Goal: Transaction & Acquisition: Obtain resource

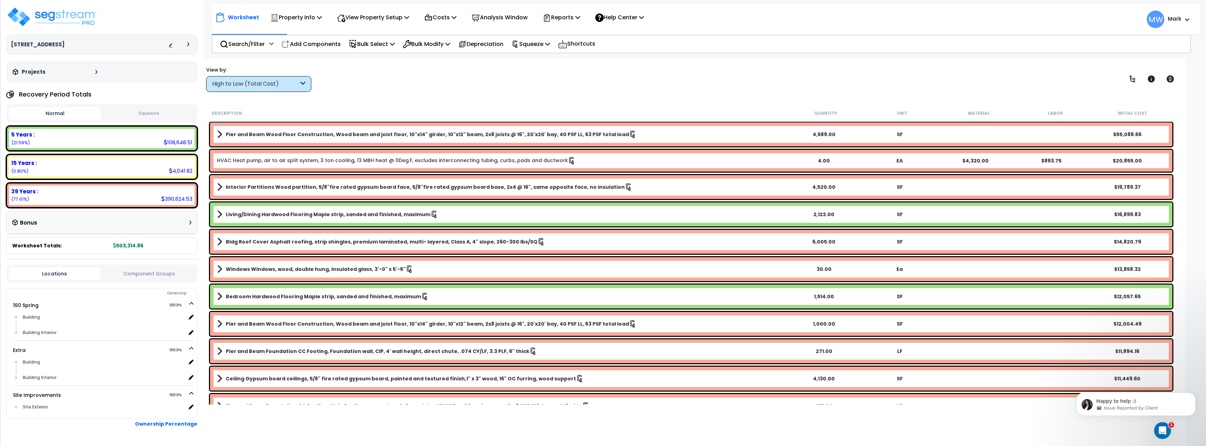
click at [1155, 33] on nav "Worksheet Property Info Property Setup Add Property Unit Template property Clon…" at bounding box center [706, 19] width 989 height 31
click at [1156, 28] on span "MW" at bounding box center [1156, 20] width 18 height 18
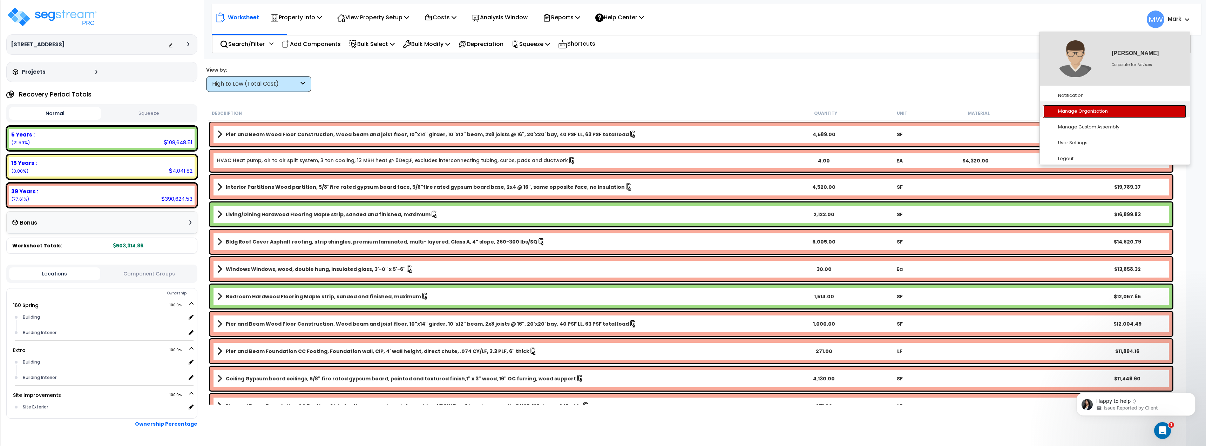
click at [1116, 115] on link "Manage Organization" at bounding box center [1114, 111] width 143 height 13
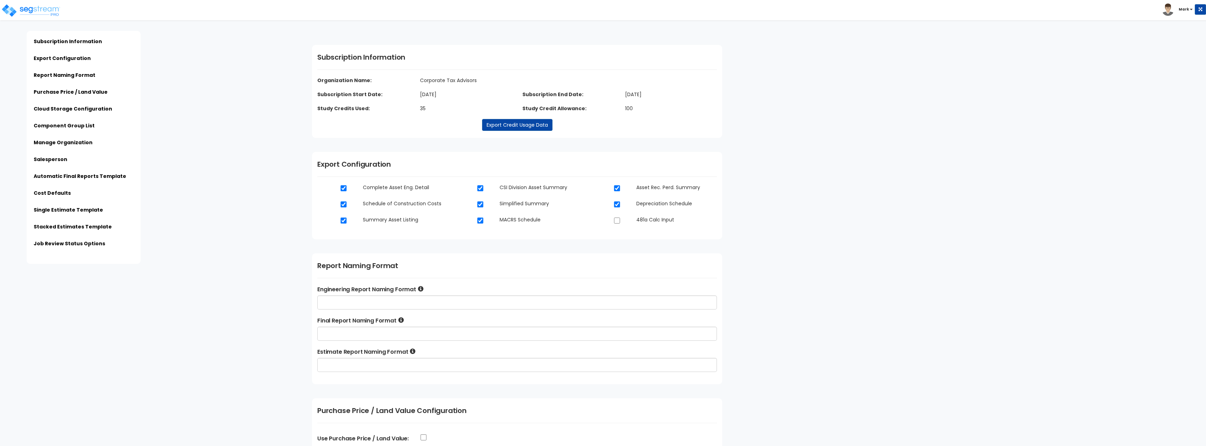
type input "Corporate Tax Advisors"
type input "7501 Memorial Pkwy SW #204, Huntsville, AL 35802"
type input "markw@corporatetaxadvisors.com"
type input "2569707129"
type input "[PERSON_NAME]"
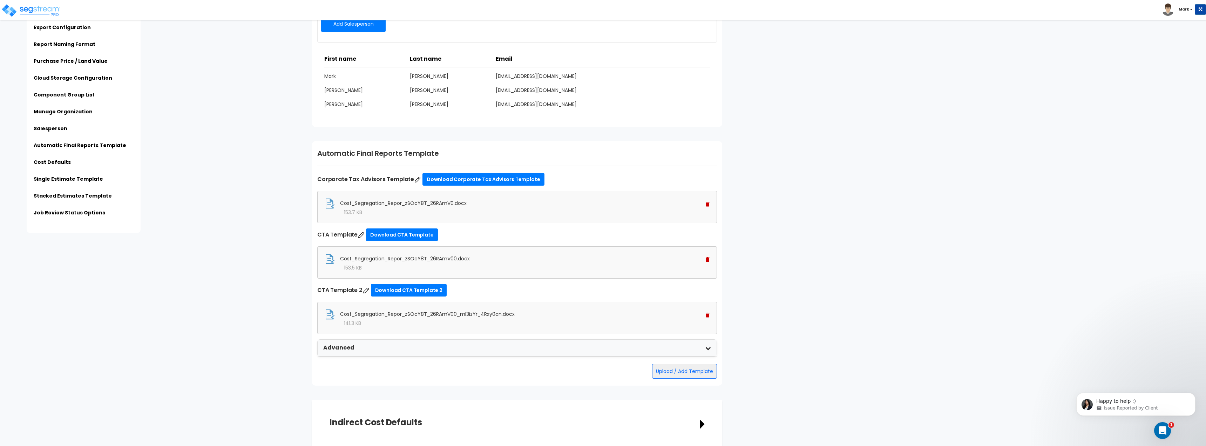
scroll to position [911, 0]
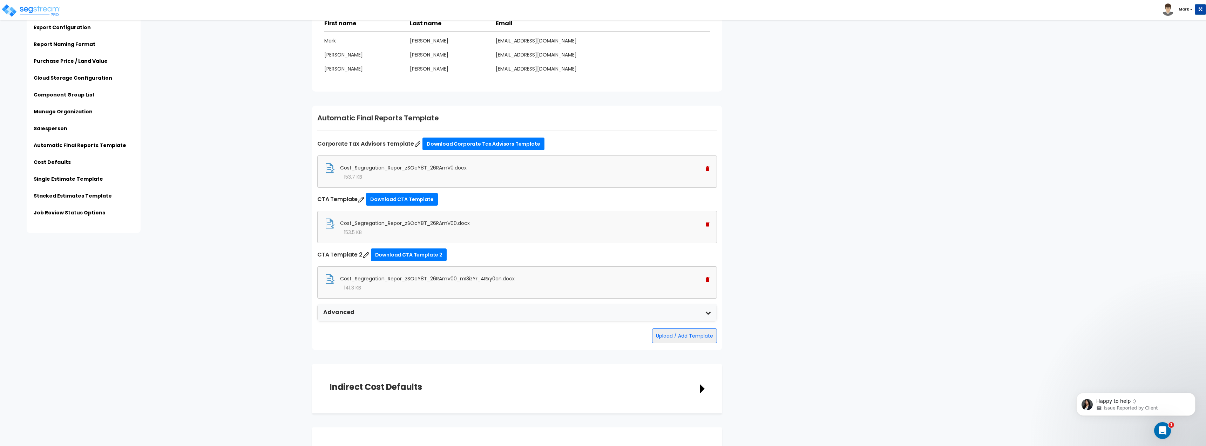
click at [709, 279] on img at bounding box center [708, 279] width 4 height 5
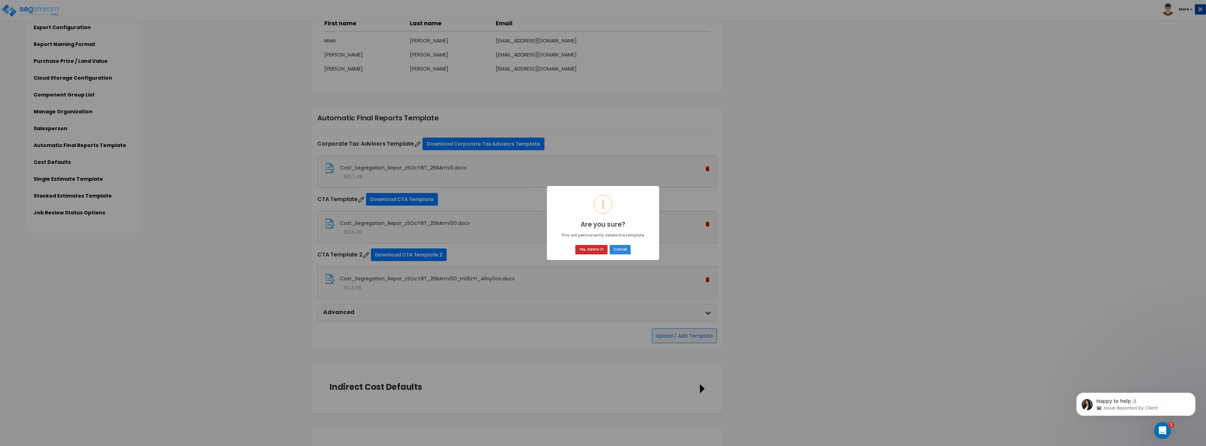
click at [600, 253] on button "Yes, delete it!" at bounding box center [591, 249] width 32 height 9
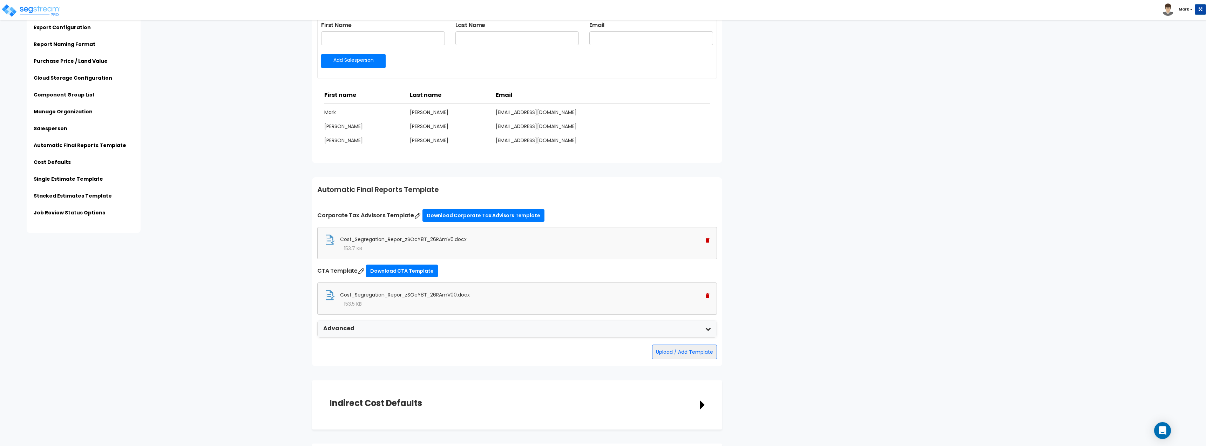
scroll to position [841, 0]
click at [686, 350] on button "Upload / Add Template" at bounding box center [684, 350] width 65 height 15
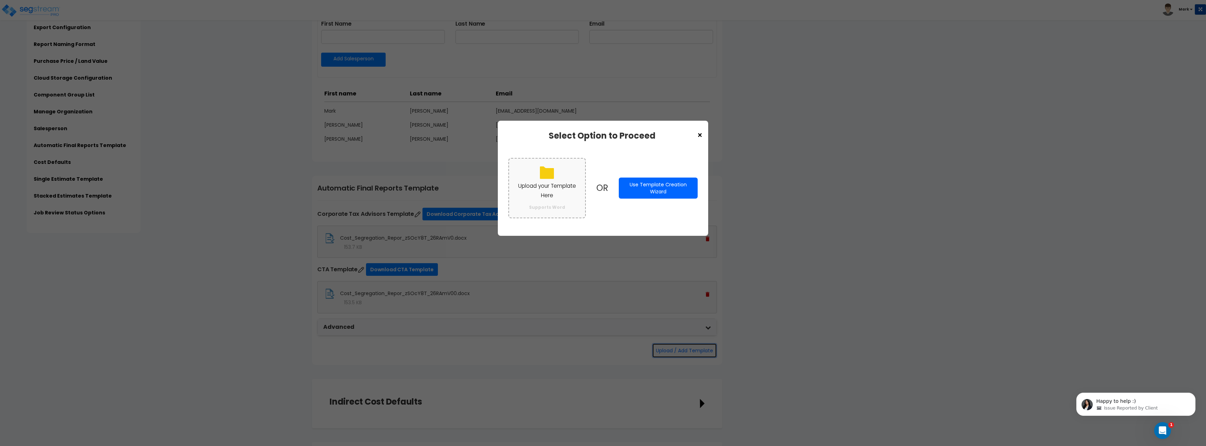
scroll to position [0, 0]
click at [556, 185] on p "Upload your Template Here" at bounding box center [547, 190] width 62 height 18
click at [0, 0] on input "Upload your Template Here Supports Word" at bounding box center [0, 0] width 0 height 0
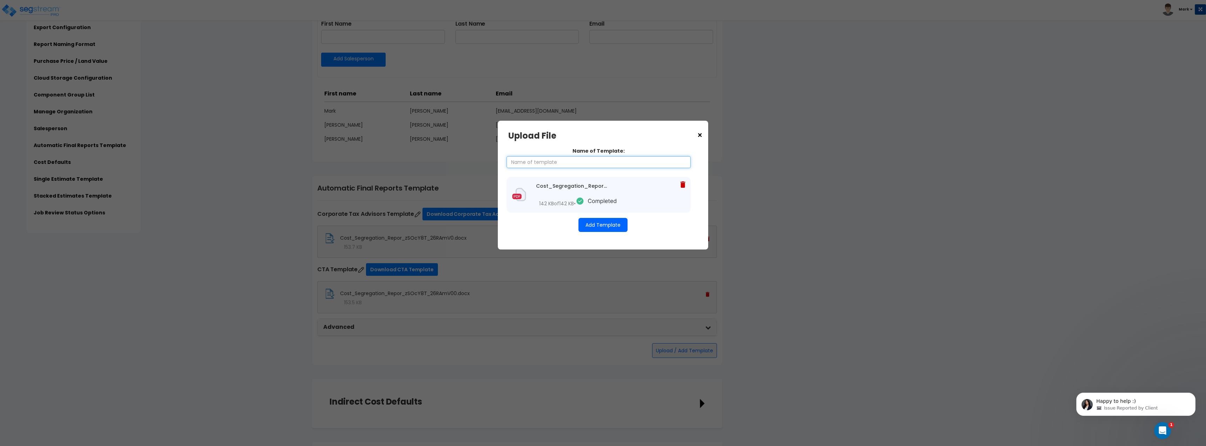
click at [585, 166] on input "Name of Template:" at bounding box center [599, 162] width 184 height 12
type input "CTA Template 2"
click at [605, 225] on button "Add Template" at bounding box center [602, 225] width 49 height 14
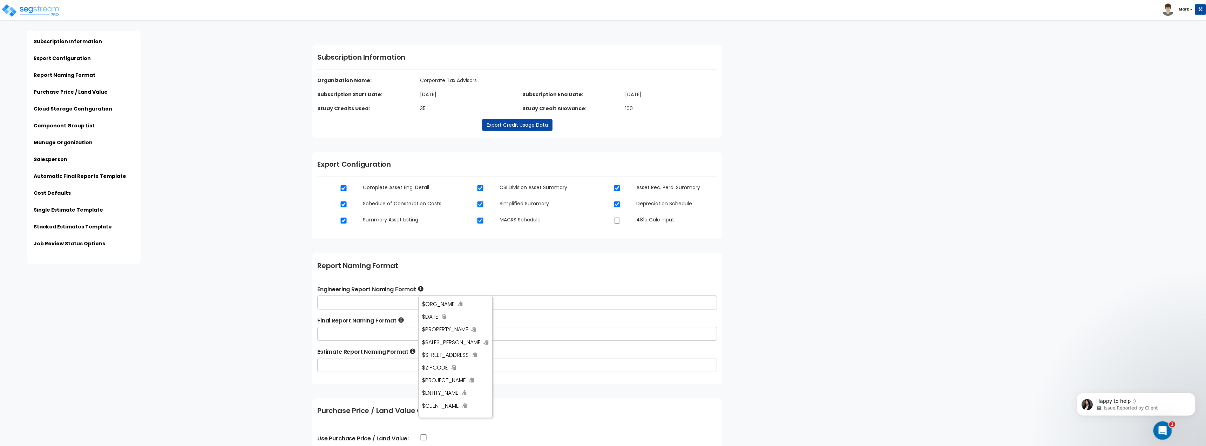
click at [1161, 426] on icon "Open Intercom Messenger" at bounding box center [1162, 429] width 12 height 12
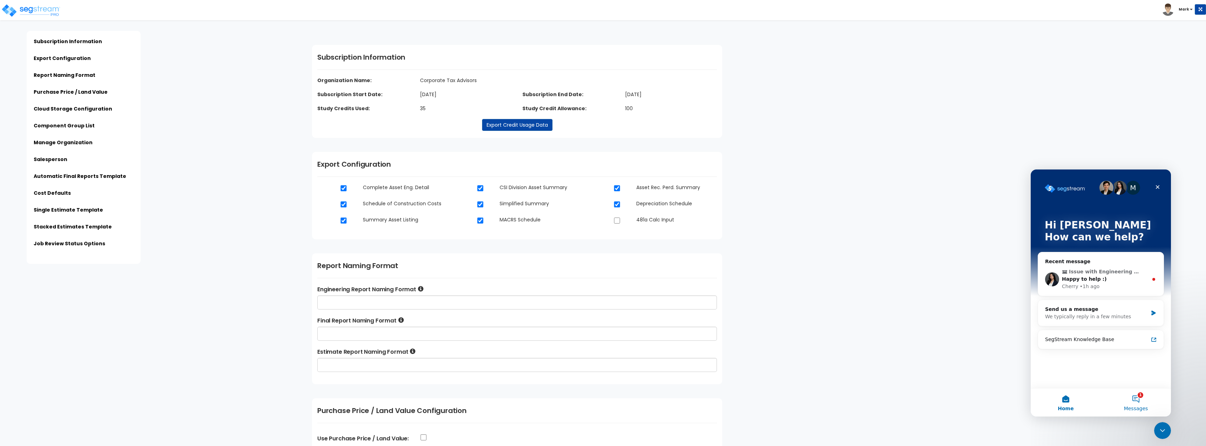
click at [1136, 402] on button "1 Messages" at bounding box center [1136, 402] width 70 height 28
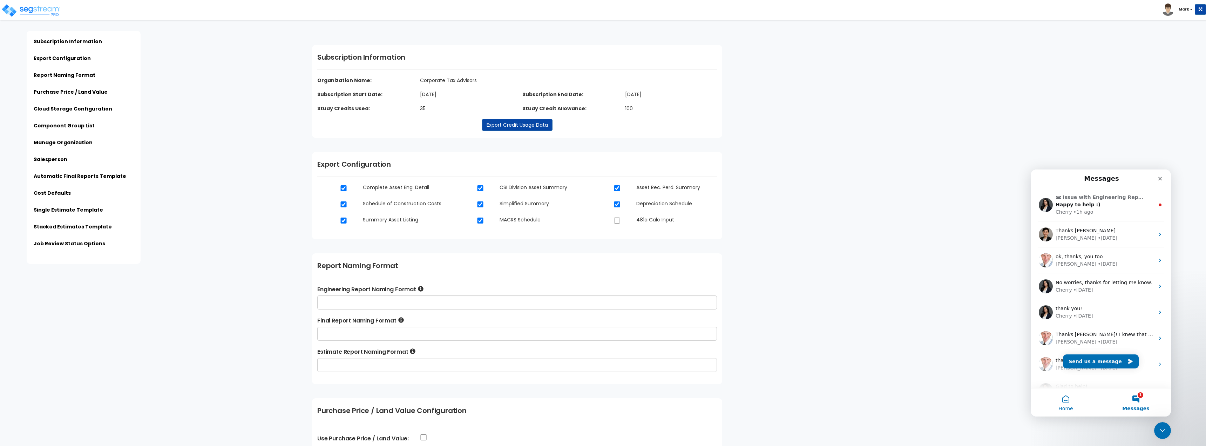
click at [1062, 402] on button "Home" at bounding box center [1066, 402] width 70 height 28
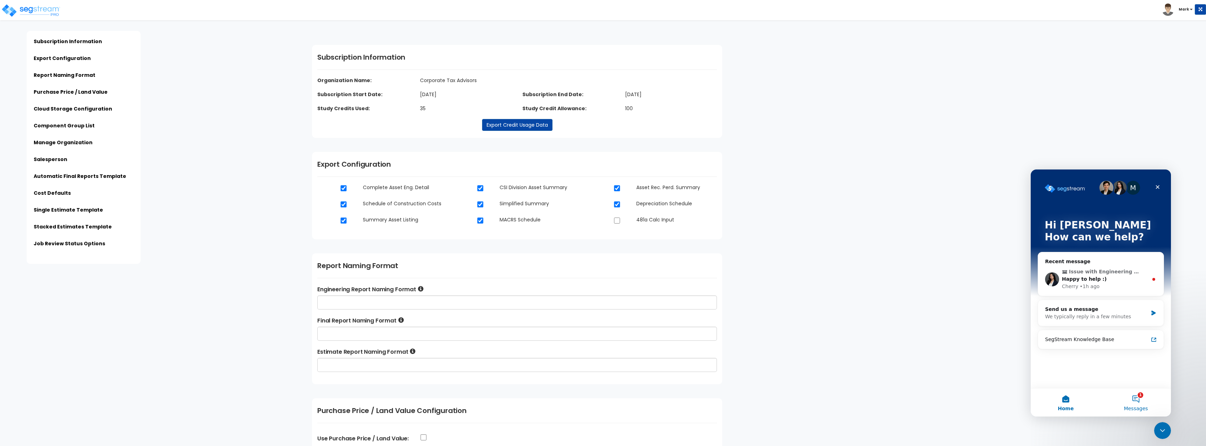
click at [1138, 401] on button "1 Messages" at bounding box center [1136, 402] width 70 height 28
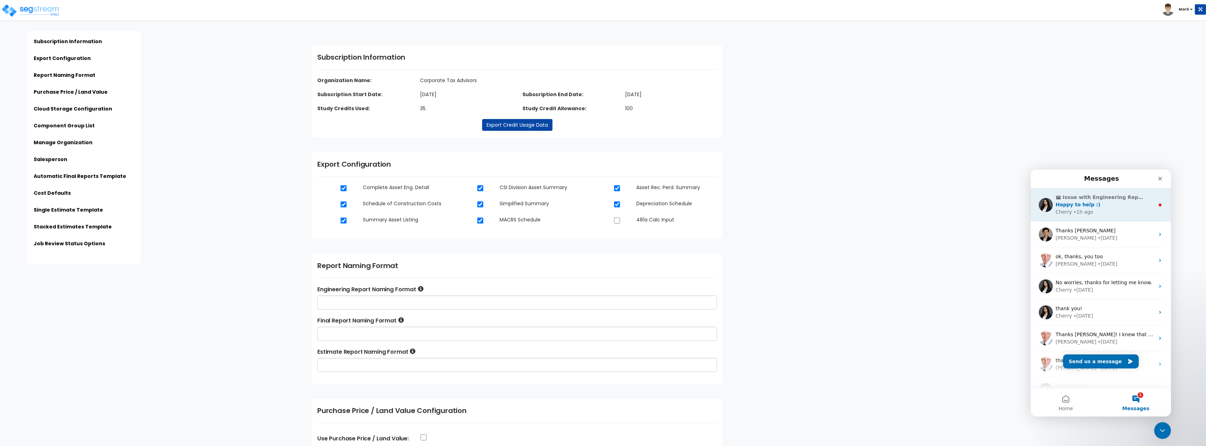
click at [1074, 195] on span "Issue with Engineering Report Tables in CTA Template (Corporate Tax Advisors)" at bounding box center [1105, 197] width 84 height 7
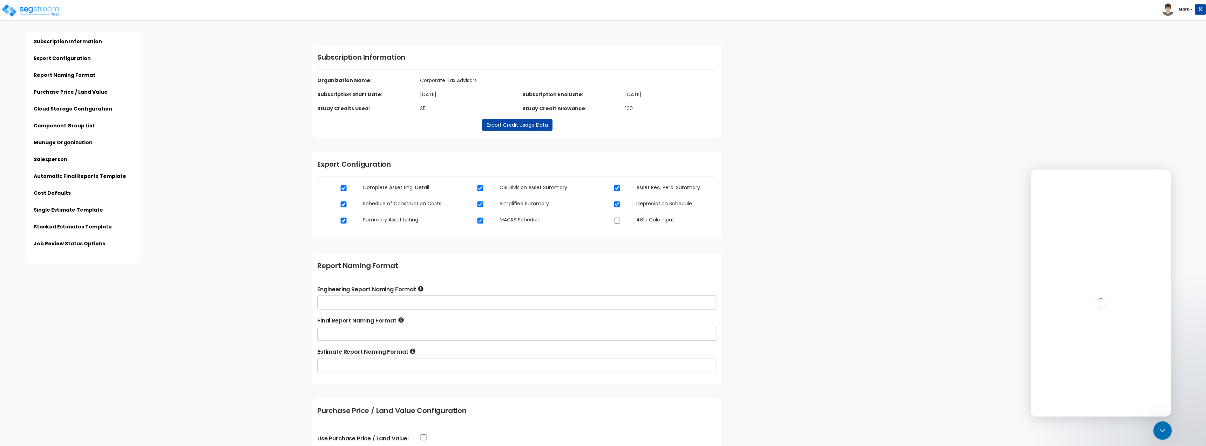
click at [1159, 422] on div "Close Intercom Messenger" at bounding box center [1161, 429] width 17 height 17
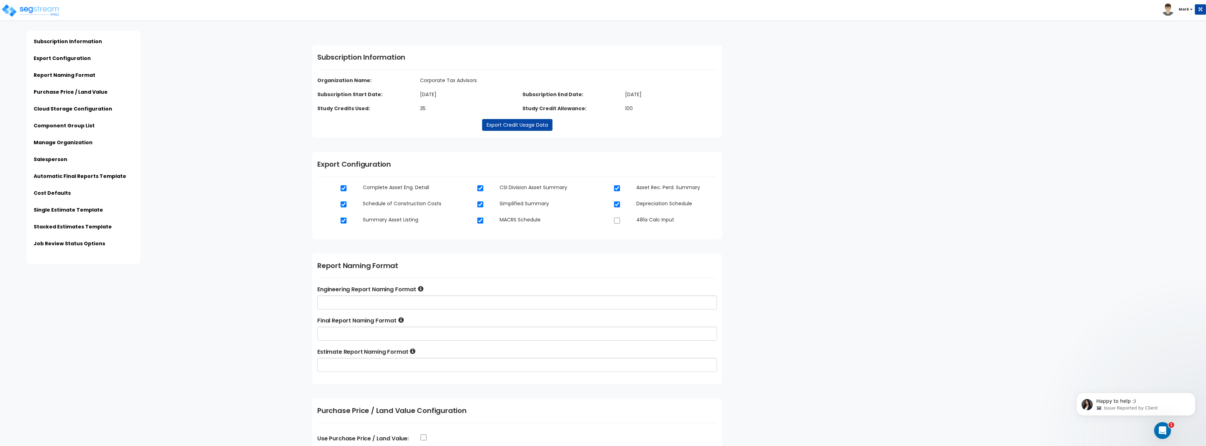
scroll to position [50, 0]
click at [19, 16] on img at bounding box center [31, 11] width 60 height 14
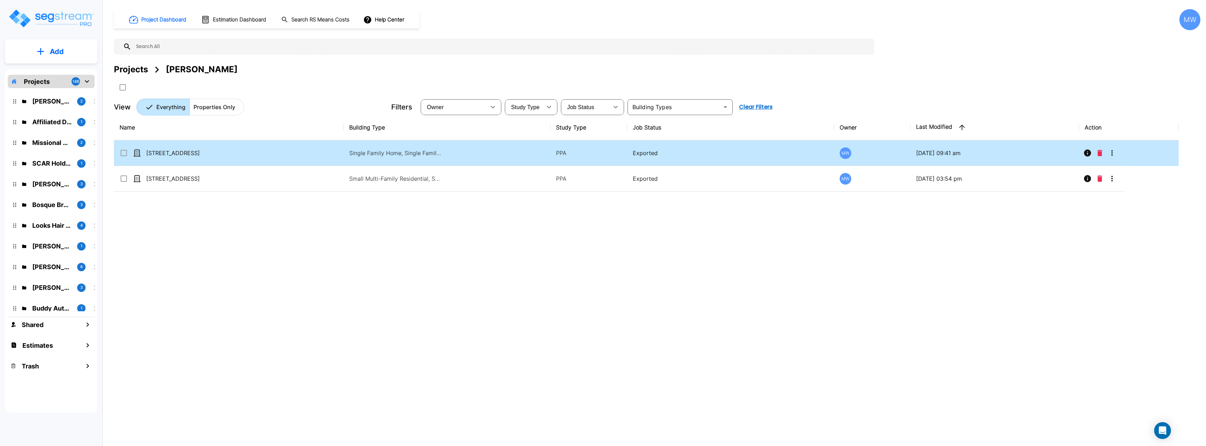
click at [250, 148] on td "[STREET_ADDRESS]" at bounding box center [229, 153] width 230 height 26
checkbox input "true"
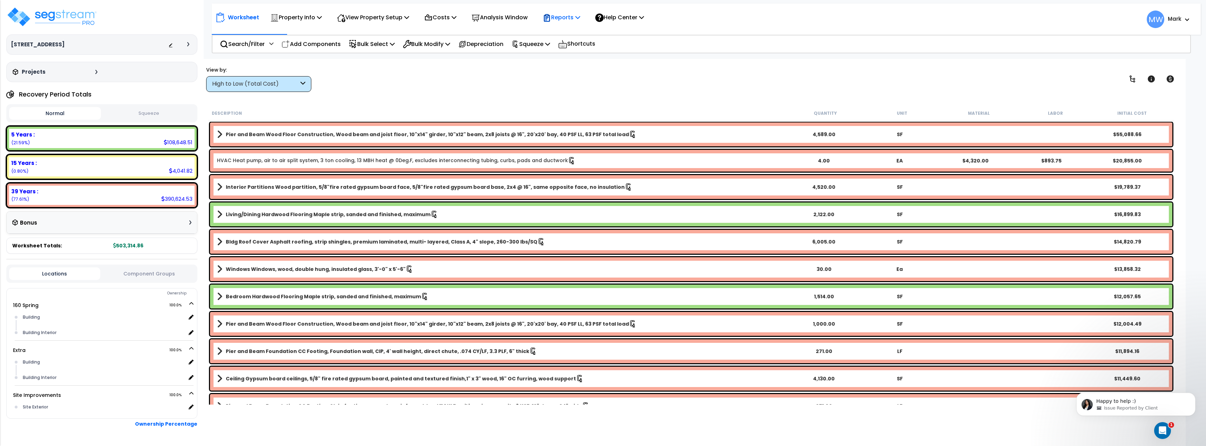
click at [576, 25] on div "Reports" at bounding box center [562, 17] width 38 height 16
click at [663, 81] on div "View by: High to Low (Total Cost) High to Low (Total Cost)" at bounding box center [691, 79] width 975 height 26
click at [580, 19] on icon at bounding box center [577, 17] width 5 height 6
click at [646, 83] on div "View by: High to Low (Total Cost) High to Low (Total Cost)" at bounding box center [691, 79] width 975 height 26
click at [576, 23] on div "Reports" at bounding box center [562, 17] width 38 height 16
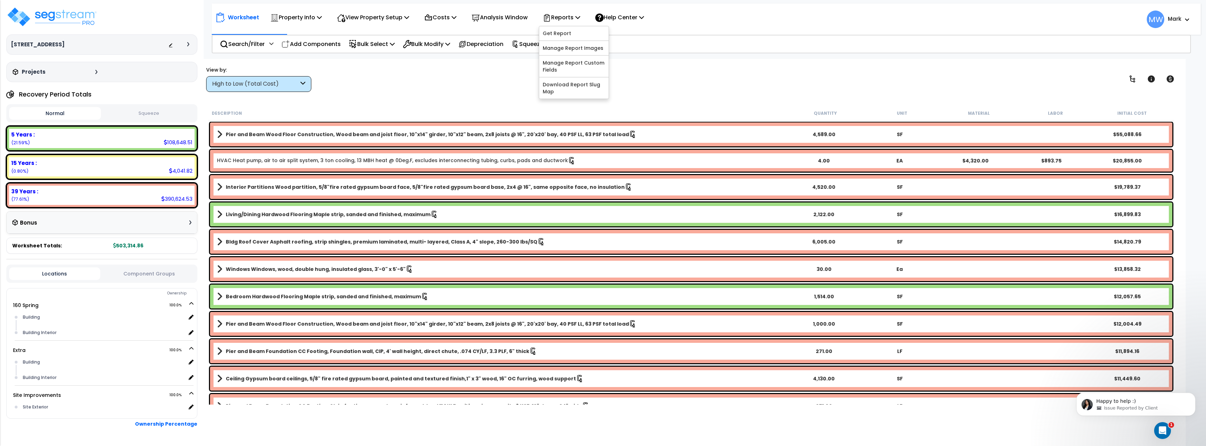
click at [655, 84] on div "View by: High to Low (Total Cost) High to Low (Total Cost)" at bounding box center [691, 79] width 975 height 26
click at [577, 19] on p "Reports" at bounding box center [562, 17] width 38 height 9
click at [492, 69] on div "View by: High to Low (Total Cost) High to Low (Total Cost)" at bounding box center [691, 79] width 975 height 26
click at [567, 25] on div "Reports" at bounding box center [562, 17] width 38 height 16
click at [578, 35] on link "Get Report" at bounding box center [573, 33] width 69 height 14
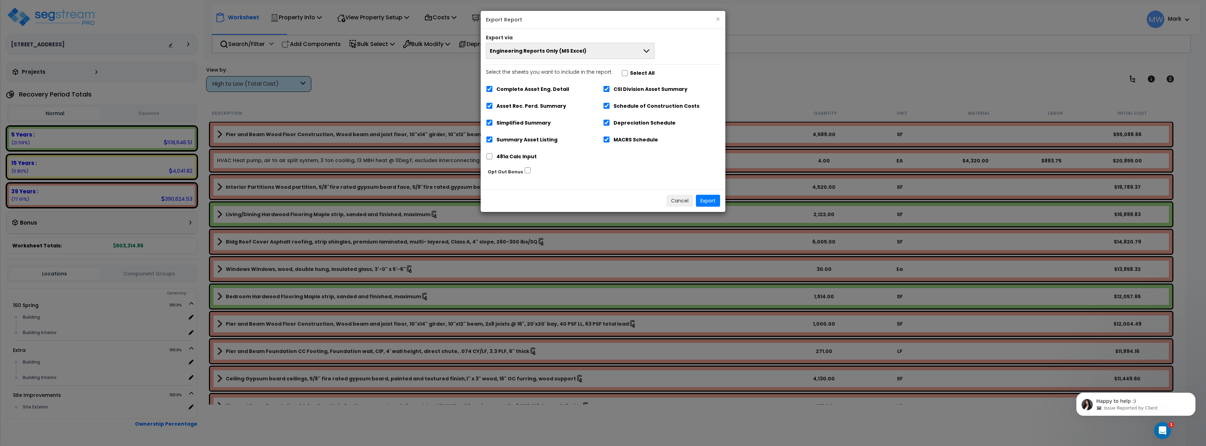
click at [547, 56] on button "Engineering Reports Only (MS Excel)" at bounding box center [570, 51] width 169 height 16
click at [548, 87] on li "Narrative Report Only (MS Word)" at bounding box center [570, 83] width 168 height 16
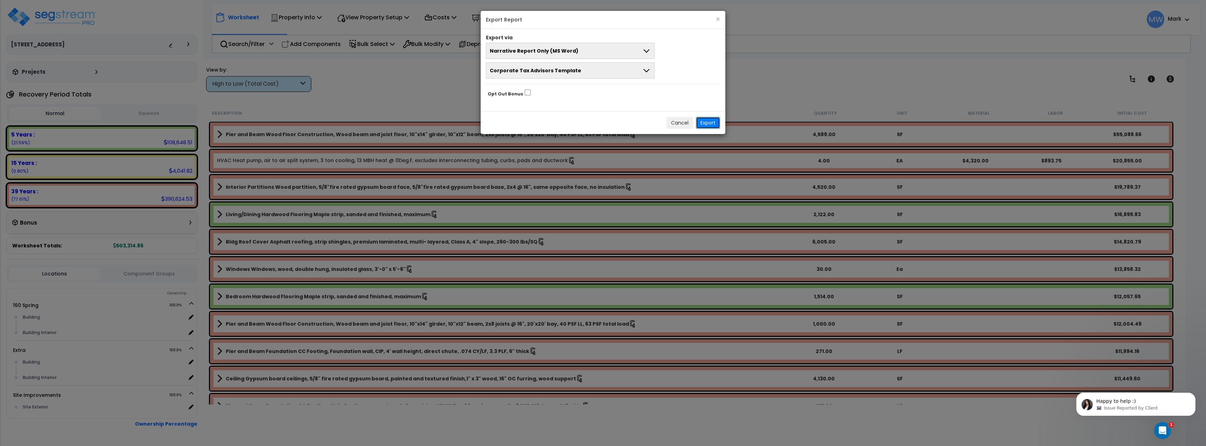
click at [707, 123] on button "Export" at bounding box center [708, 123] width 24 height 12
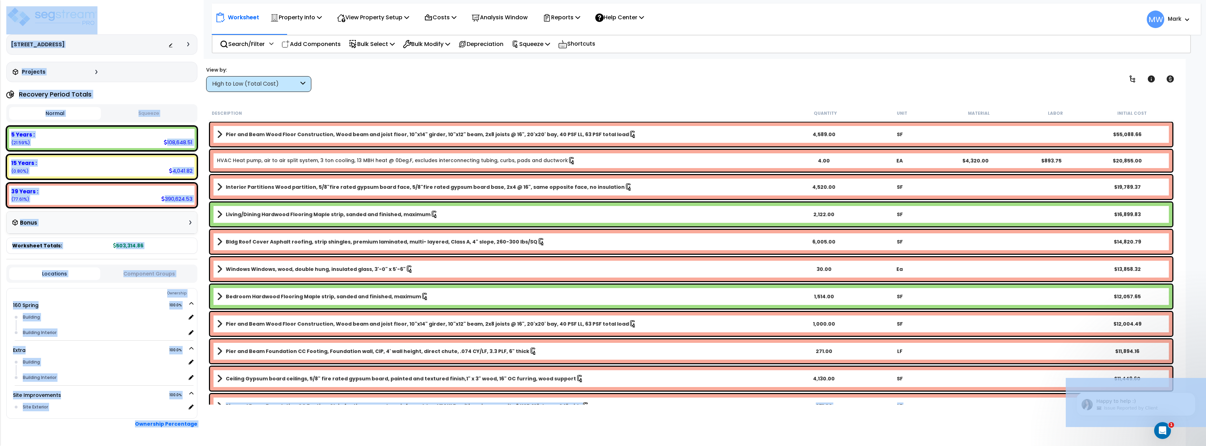
drag, startPoint x: 2226, startPoint y: 764, endPoint x: 1200, endPoint y: 431, distance: 1079.0
click at [1161, 427] on icon "Open Intercom Messenger" at bounding box center [1161, 429] width 5 height 6
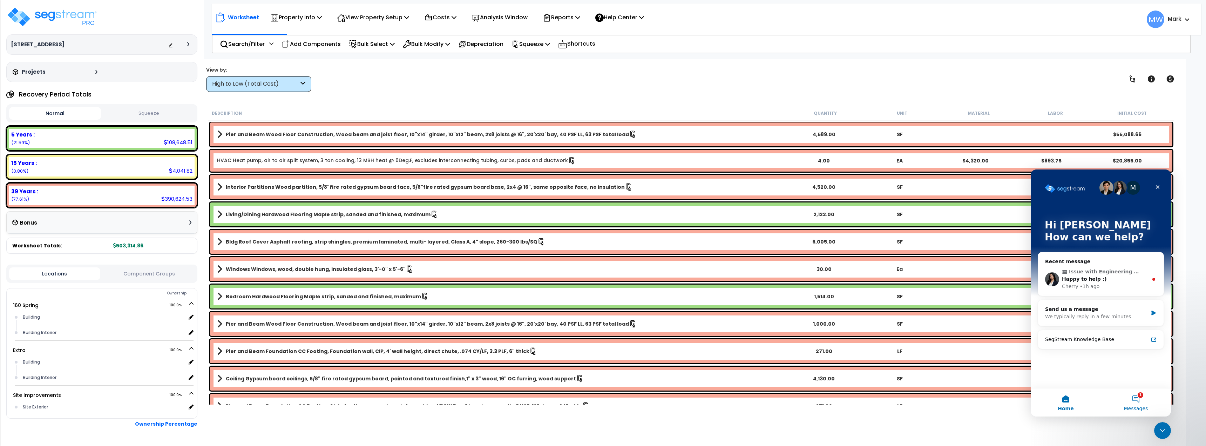
click at [1140, 396] on button "1 Messages" at bounding box center [1136, 402] width 70 height 28
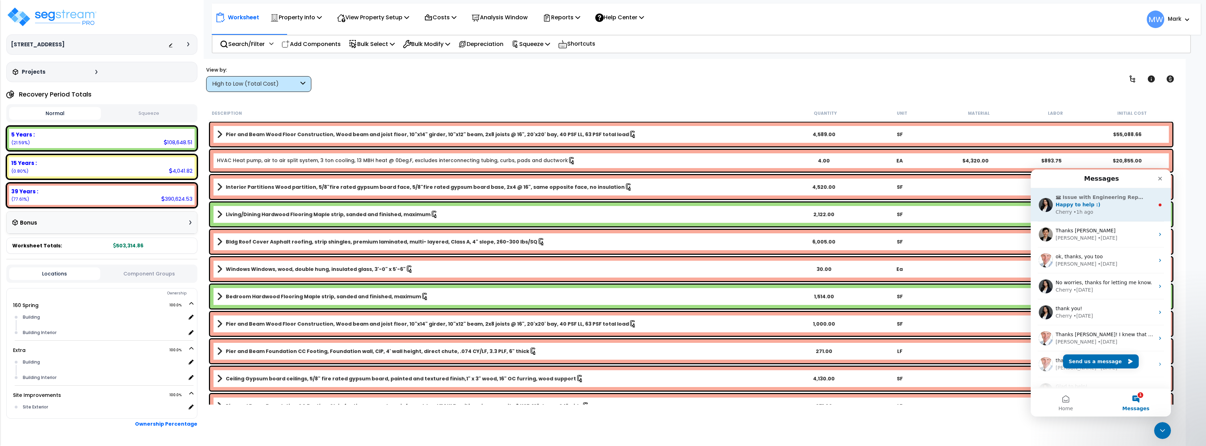
click at [1106, 213] on div "Cherry • 1h ago" at bounding box center [1105, 211] width 99 height 7
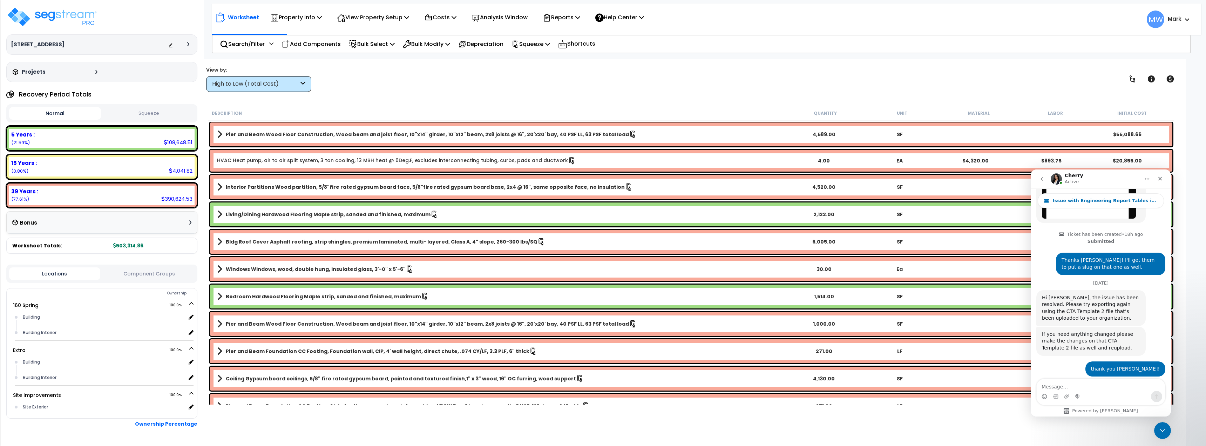
scroll to position [31, 0]
click at [1162, 434] on div "Close Intercom Messenger" at bounding box center [1161, 429] width 17 height 17
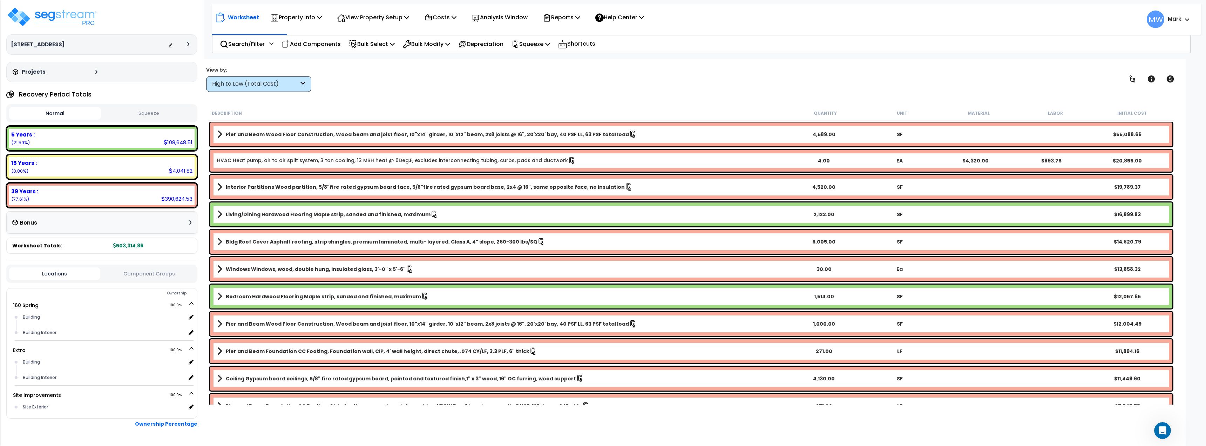
scroll to position [0, 0]
click at [572, 17] on p "Reports" at bounding box center [562, 17] width 38 height 9
click at [569, 37] on link "Get Report" at bounding box center [573, 33] width 69 height 14
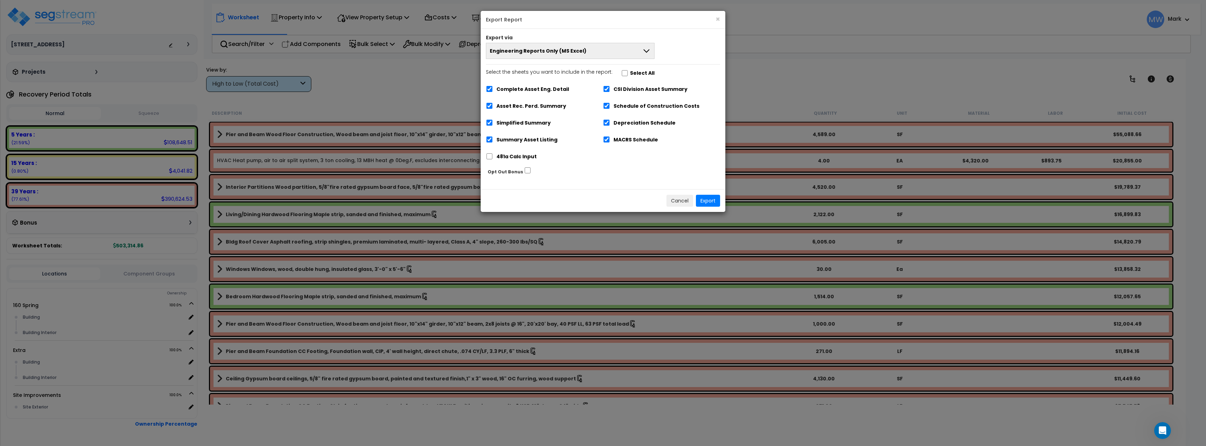
click at [569, 49] on span "Engineering Reports Only (MS Excel)" at bounding box center [538, 50] width 97 height 7
click at [577, 84] on li "Narrative Report Only (MS Word)" at bounding box center [570, 83] width 168 height 16
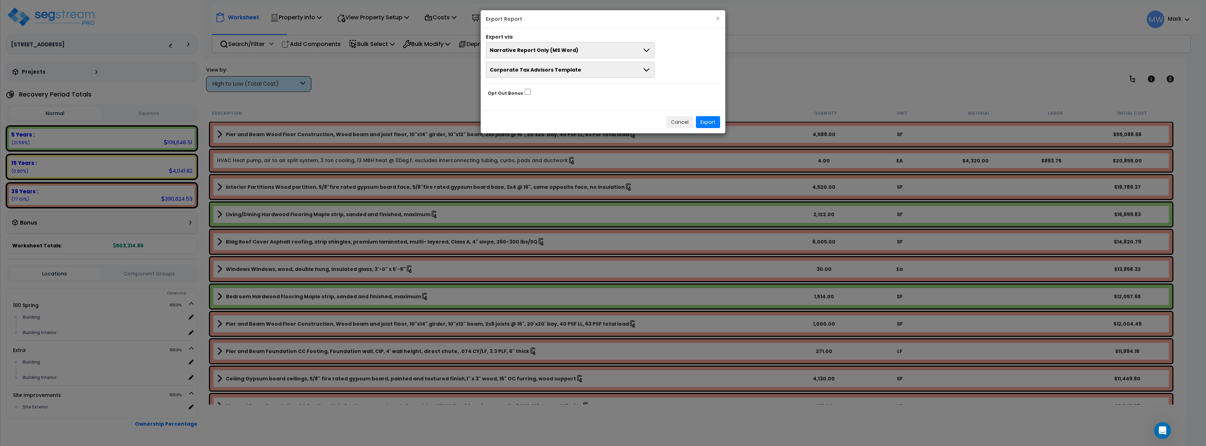
click at [570, 73] on span "Corporate Tax Advisors Template" at bounding box center [535, 69] width 91 height 7
click at [572, 112] on li "CTA Template 2" at bounding box center [570, 118] width 168 height 16
click at [706, 122] on button "Export" at bounding box center [708, 122] width 24 height 12
